Goal: Task Accomplishment & Management: Manage account settings

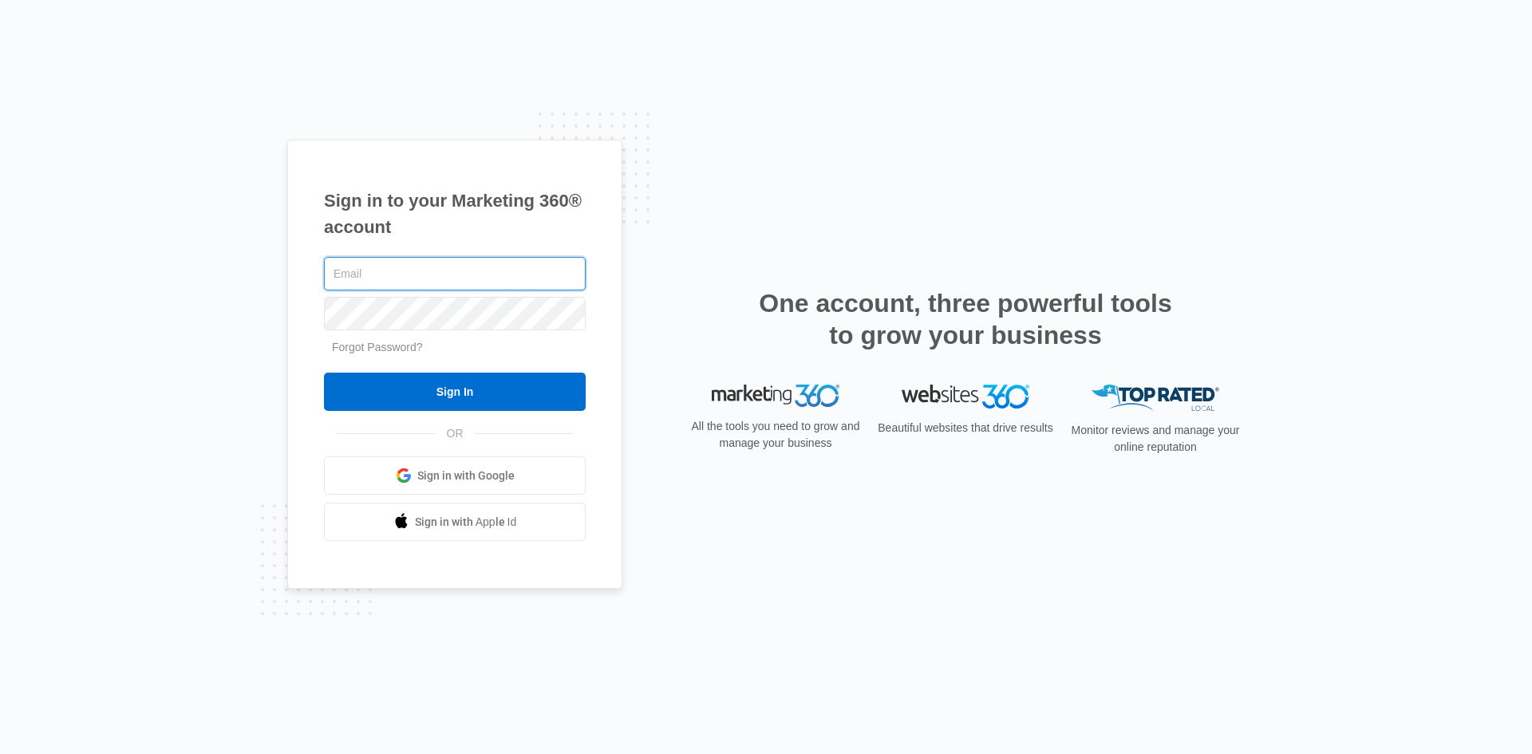
click at [397, 277] on input "text" at bounding box center [455, 274] width 262 height 34
type input "[EMAIL_ADDRESS][DOMAIN_NAME]"
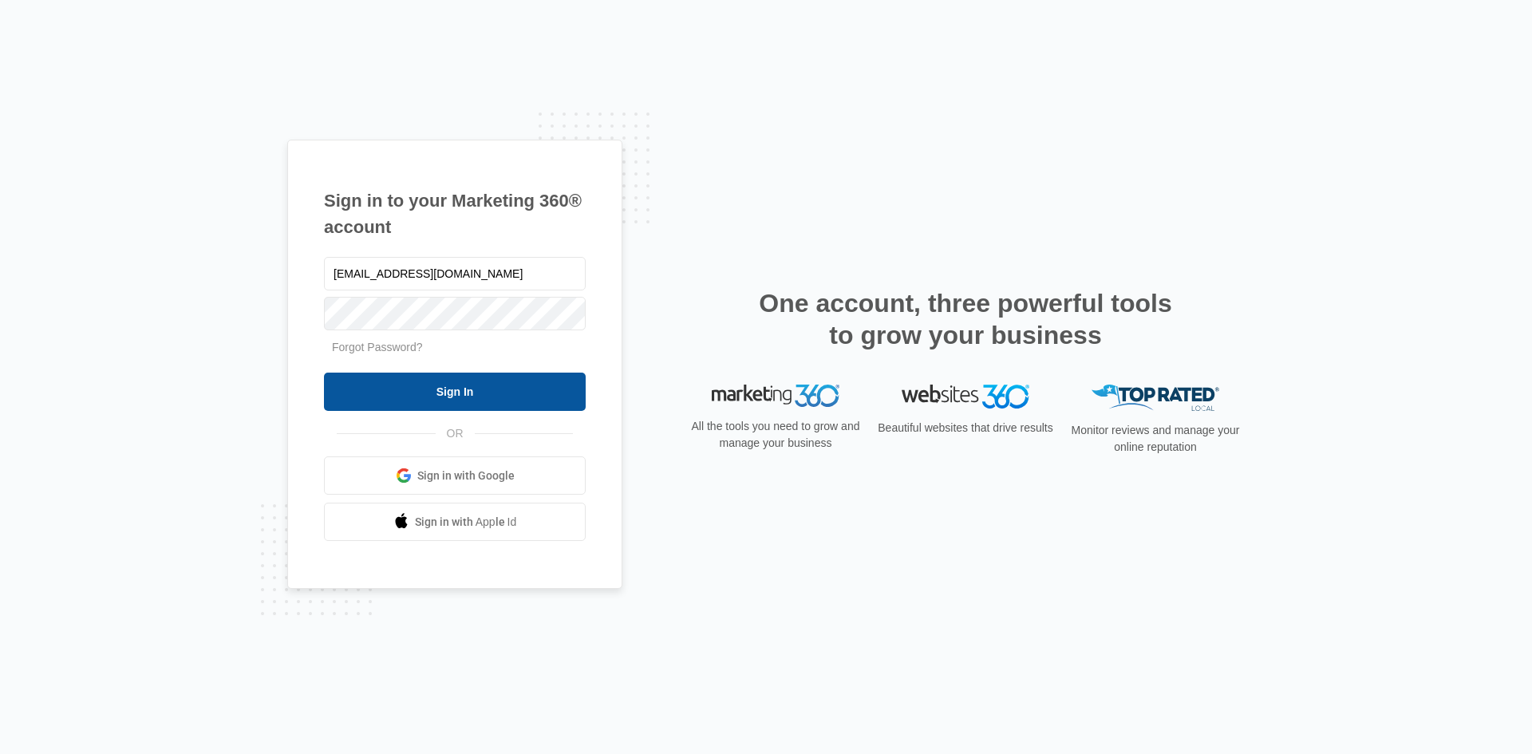
click at [434, 396] on input "Sign In" at bounding box center [455, 392] width 262 height 38
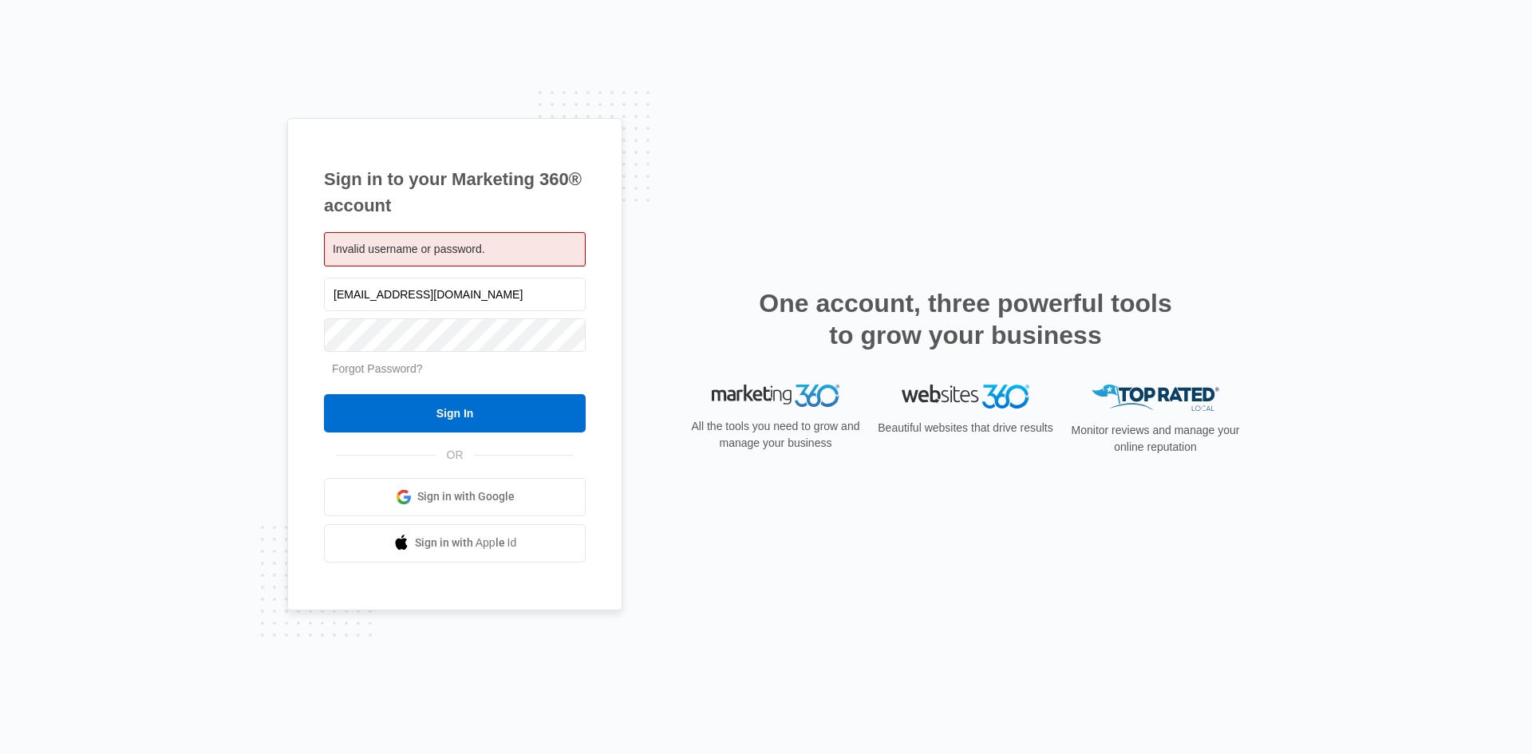
click at [366, 371] on link "Forgot Password?" at bounding box center [377, 368] width 91 height 13
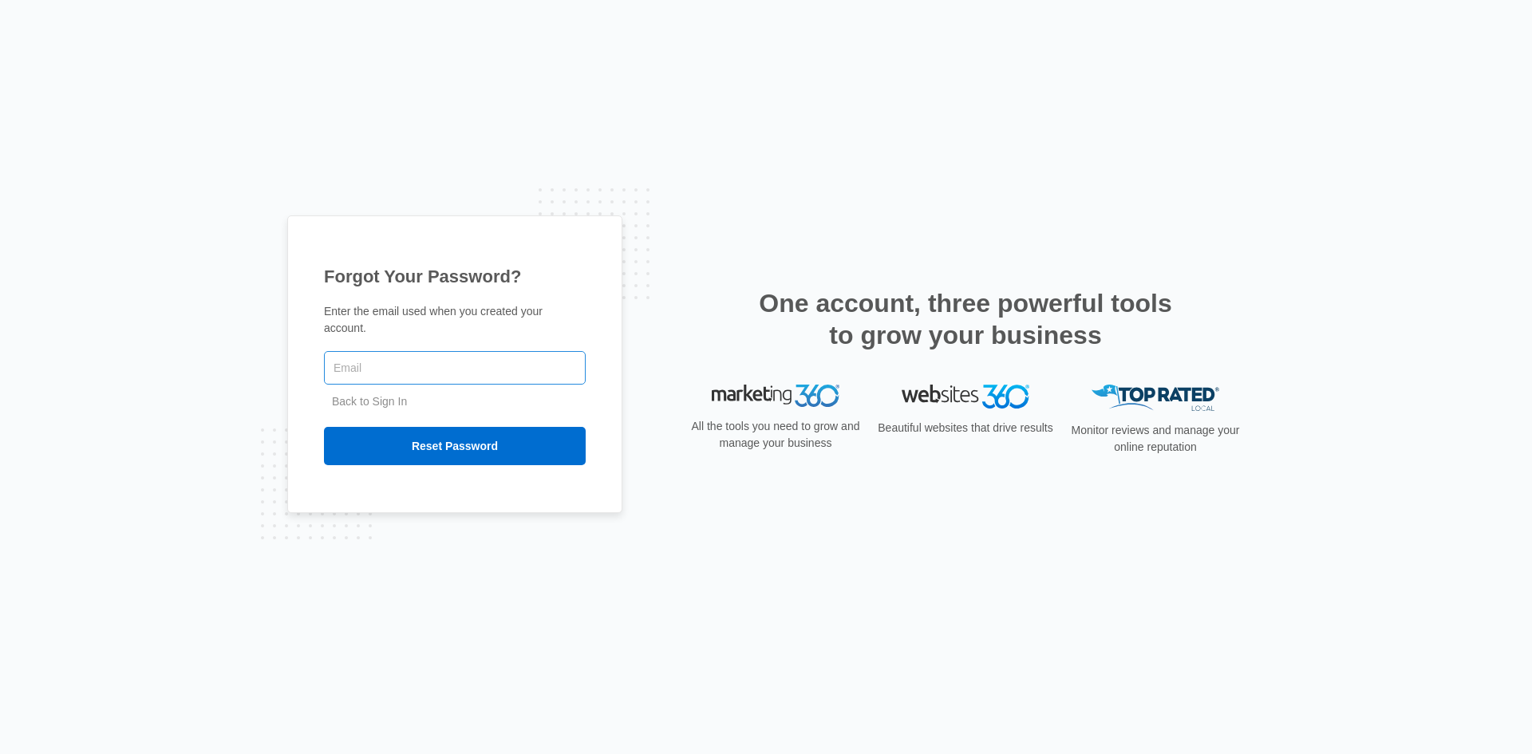
click at [374, 361] on input "text" at bounding box center [455, 368] width 262 height 34
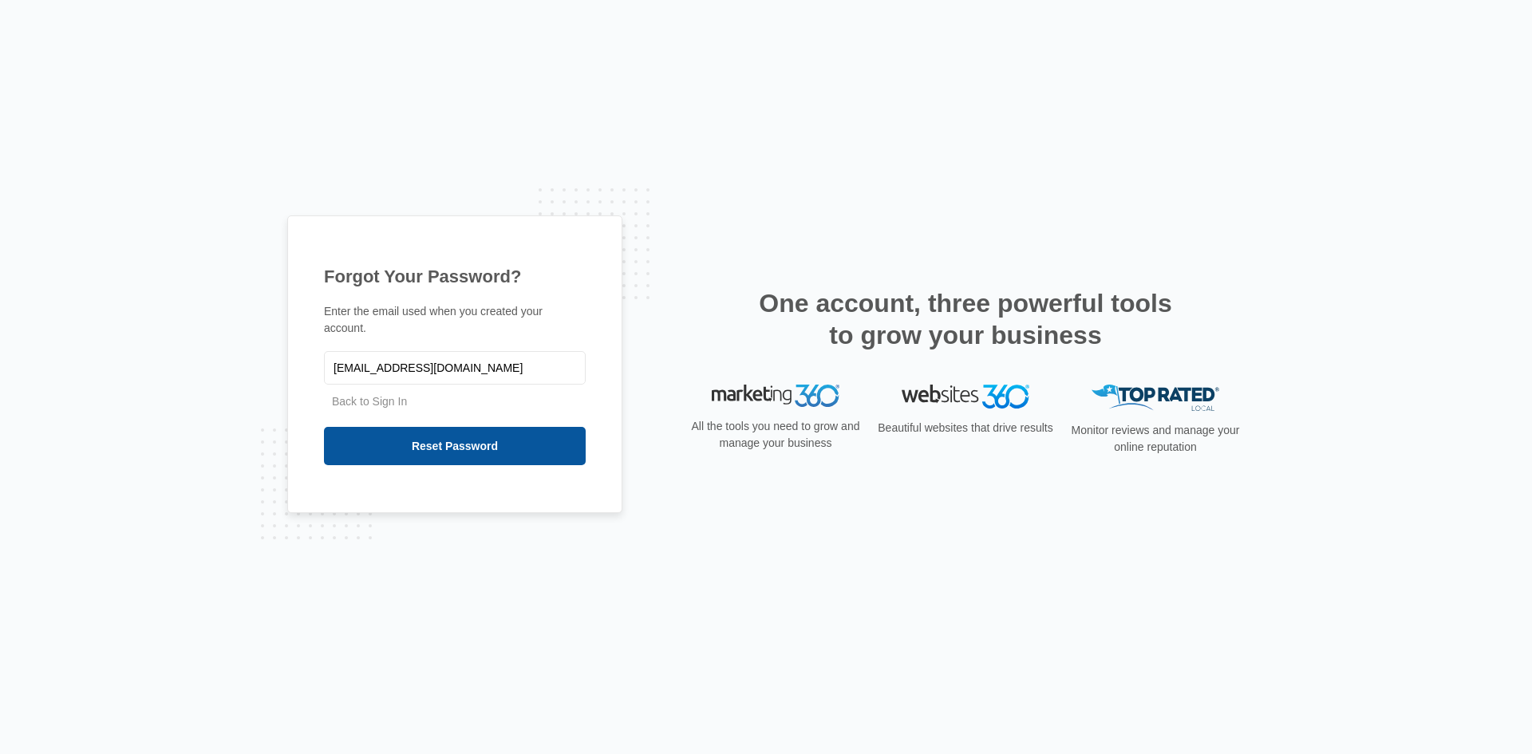
type input "[EMAIL_ADDRESS][DOMAIN_NAME]"
click at [422, 433] on input "Reset Password" at bounding box center [455, 446] width 262 height 38
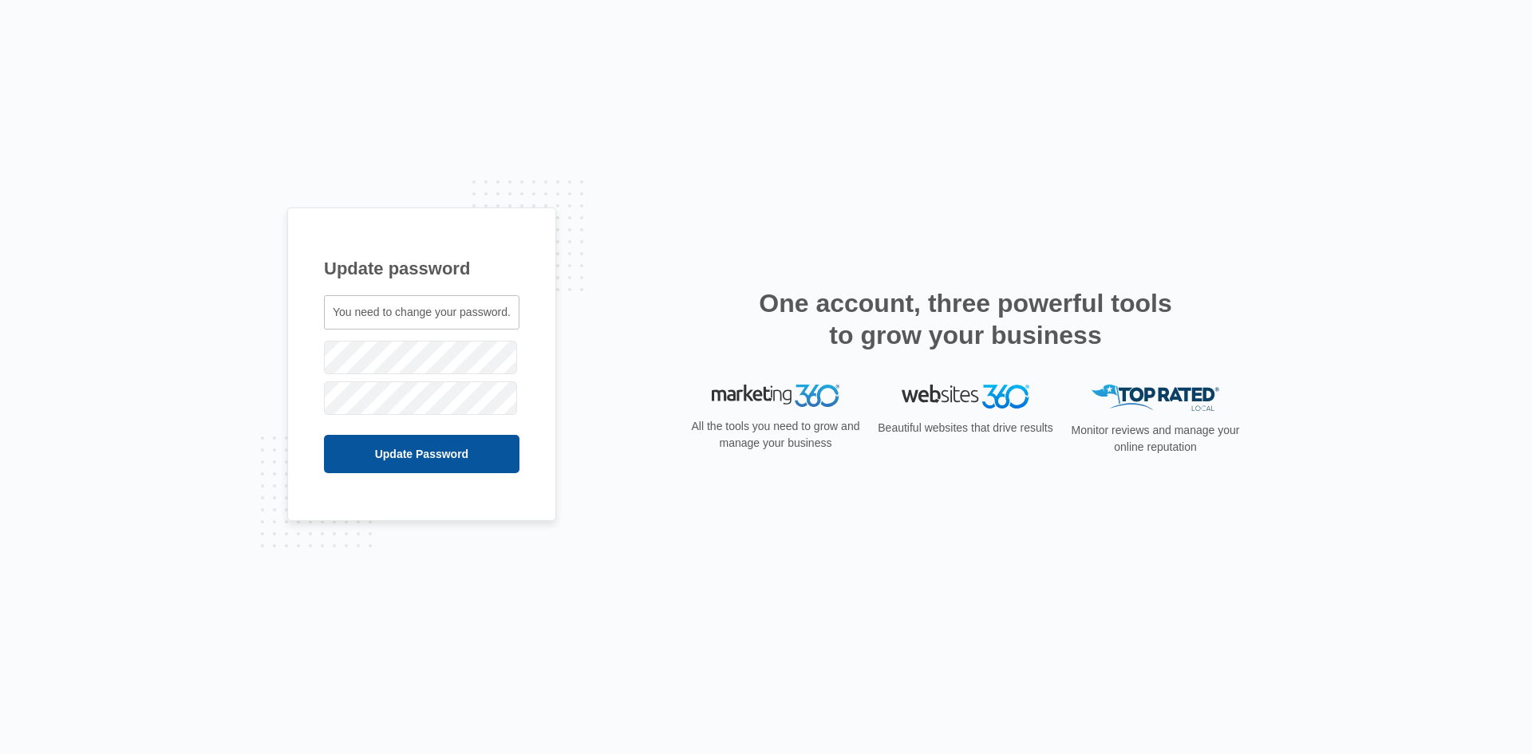
click at [425, 454] on input "Update Password" at bounding box center [422, 454] width 196 height 38
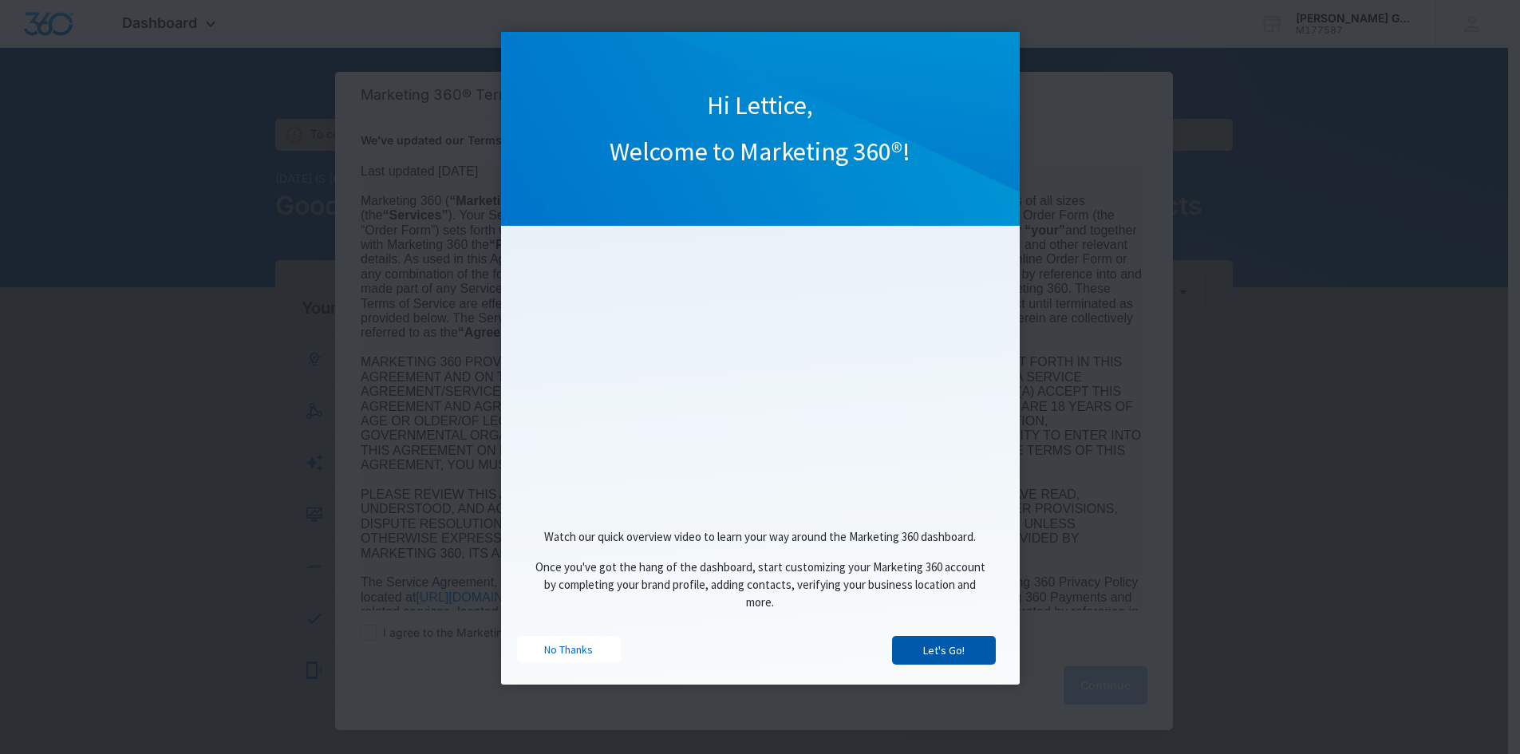
click at [947, 654] on link "Let's Go!" at bounding box center [944, 650] width 104 height 29
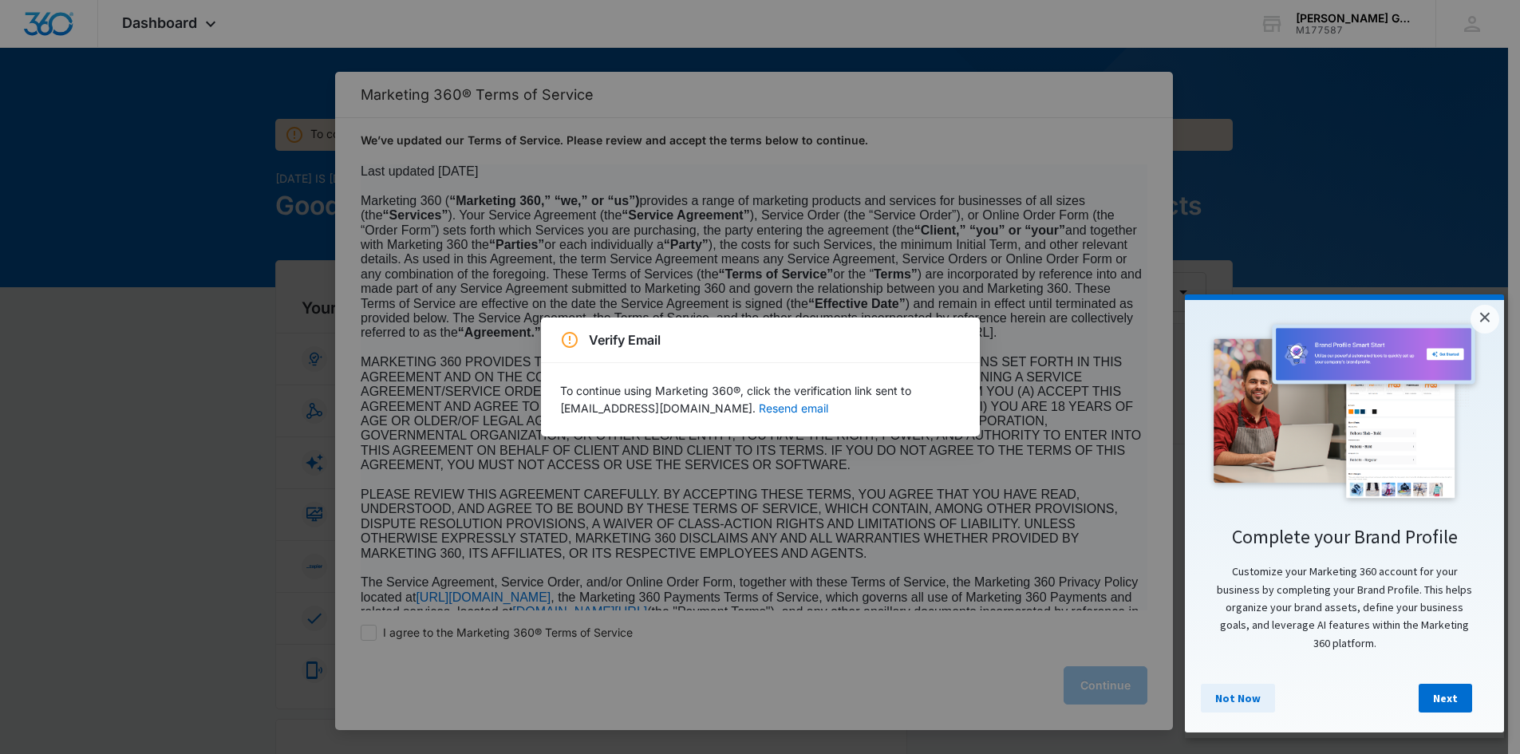
click at [1245, 709] on link "Not Now" at bounding box center [1238, 698] width 74 height 29
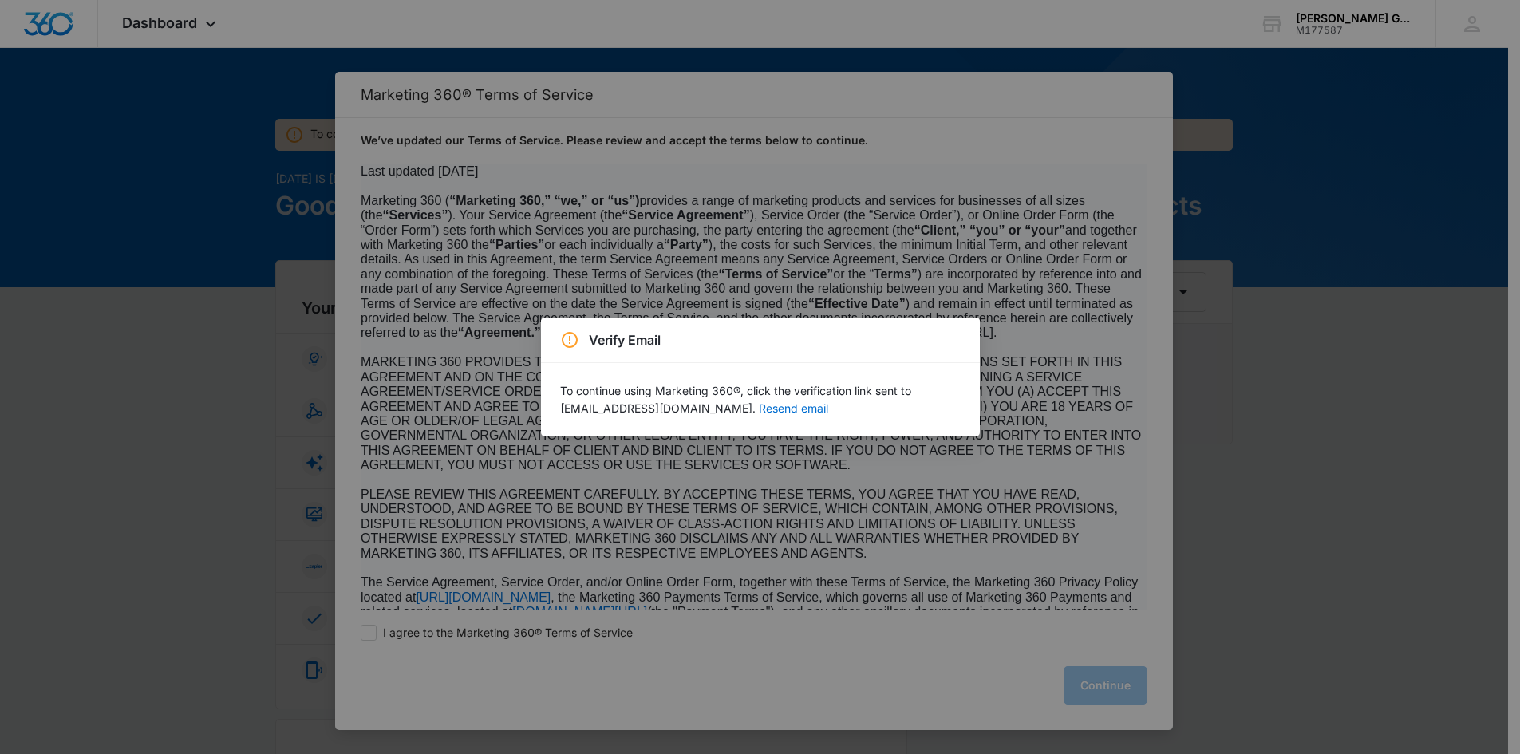
click at [753, 482] on div "Verify Email To continue using Marketing 360®, click the verification link sent…" at bounding box center [760, 377] width 1520 height 754
click at [780, 285] on div "Verify Email To continue using Marketing 360®, click the verification link sent…" at bounding box center [760, 377] width 1520 height 754
click at [759, 412] on button "Resend email" at bounding box center [793, 408] width 69 height 11
click at [1313, 63] on div "Verify Email To continue using Marketing 360®, click the verification link sent…" at bounding box center [760, 377] width 1520 height 754
click at [890, 36] on div "Verify Email To continue using Marketing 360®, click the verification link sent…" at bounding box center [760, 377] width 1520 height 754
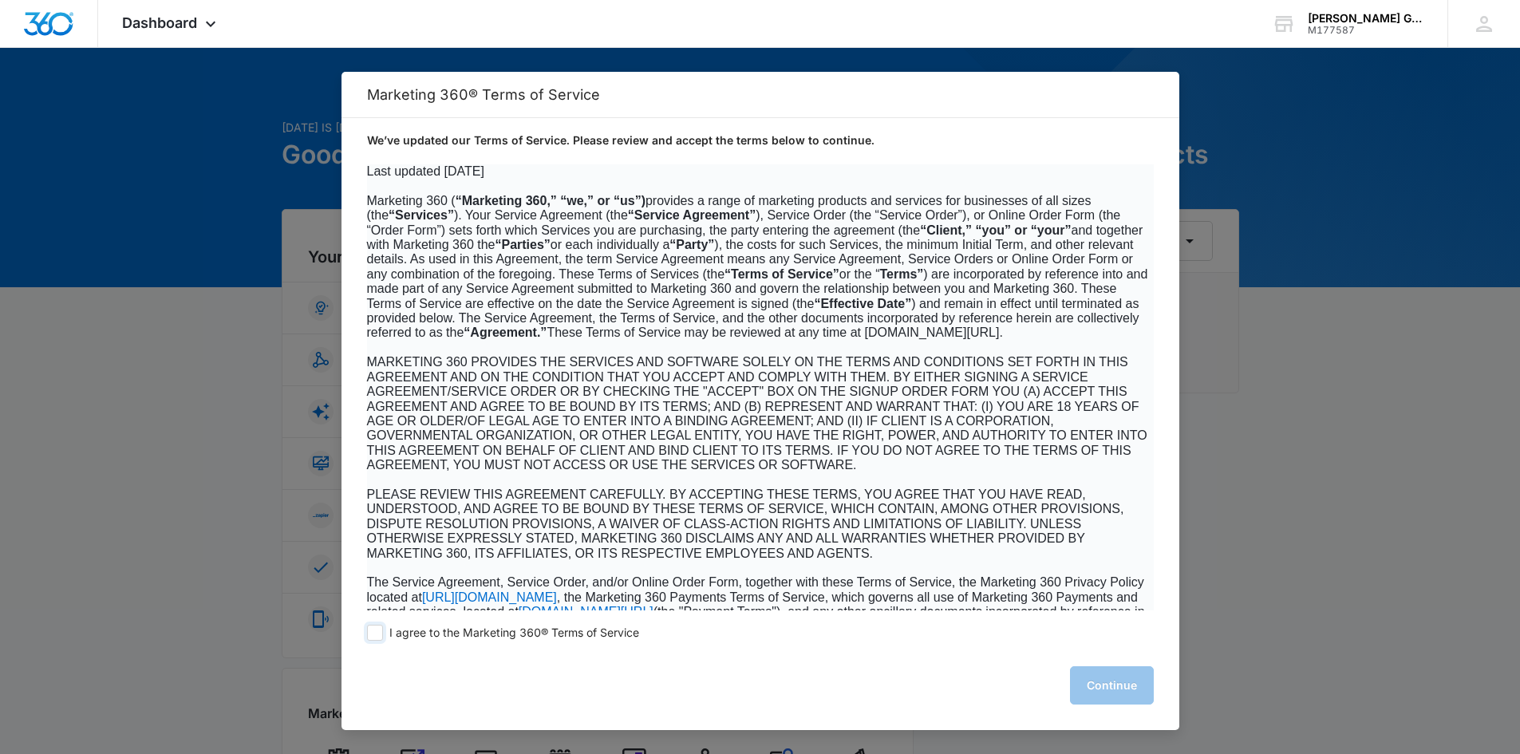
click at [383, 633] on label "I agree to the Marketing 360® Terms of Service" at bounding box center [503, 633] width 272 height 16
click at [383, 633] on input "I agree to the Marketing 360® Terms of Service" at bounding box center [375, 633] width 16 height 16
checkbox input "true"
click at [1132, 682] on button "Continue" at bounding box center [1112, 685] width 84 height 38
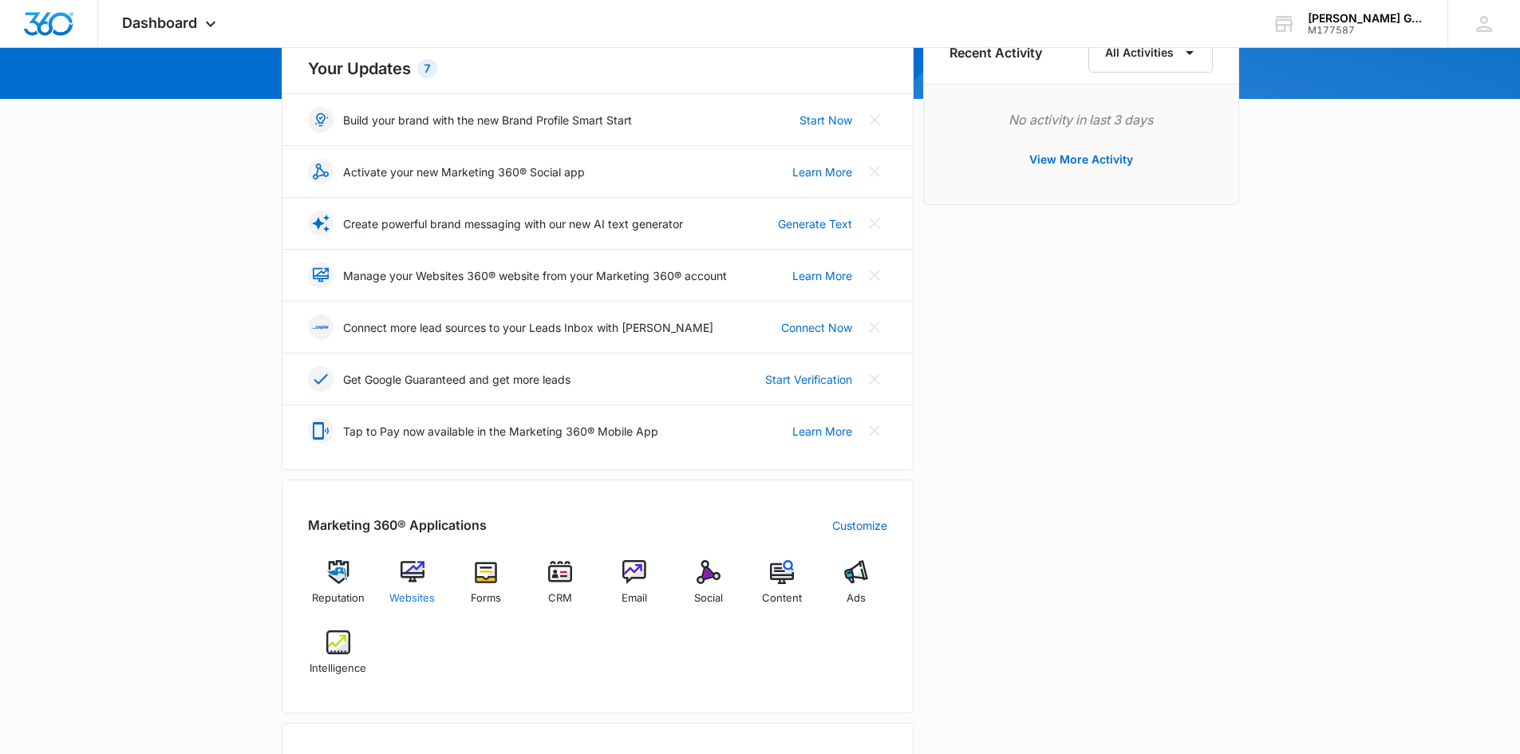
scroll to position [160, 0]
